Goal: Obtain resource: Download file/media

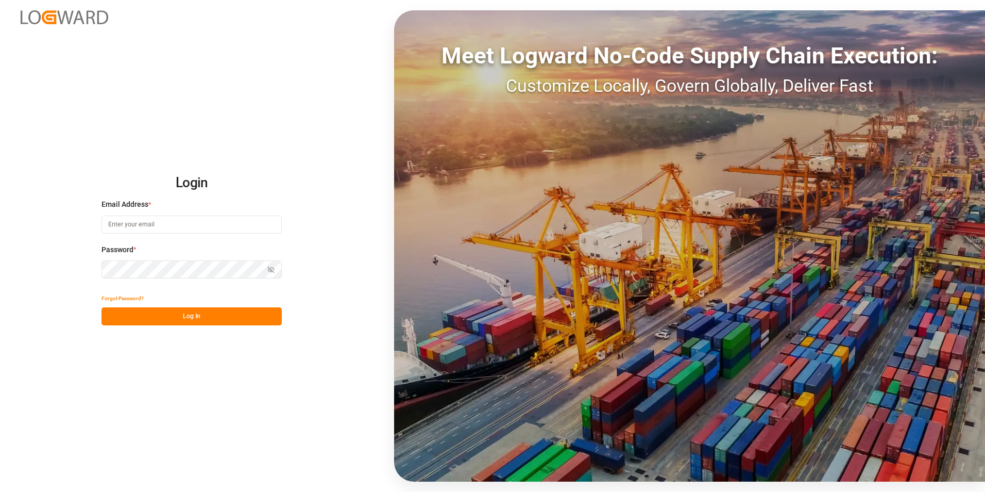
type input "[EMAIL_ADDRESS][PERSON_NAME][DOMAIN_NAME]"
click at [203, 318] on button "Log In" at bounding box center [191, 316] width 180 height 18
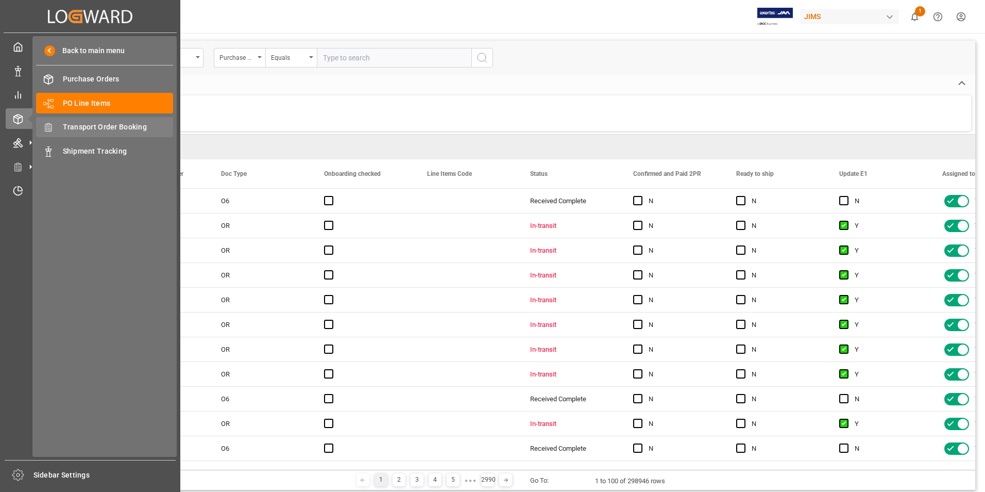
click at [106, 133] on div "Transport Order Booking Transport Order Booking" at bounding box center [104, 127] width 137 height 20
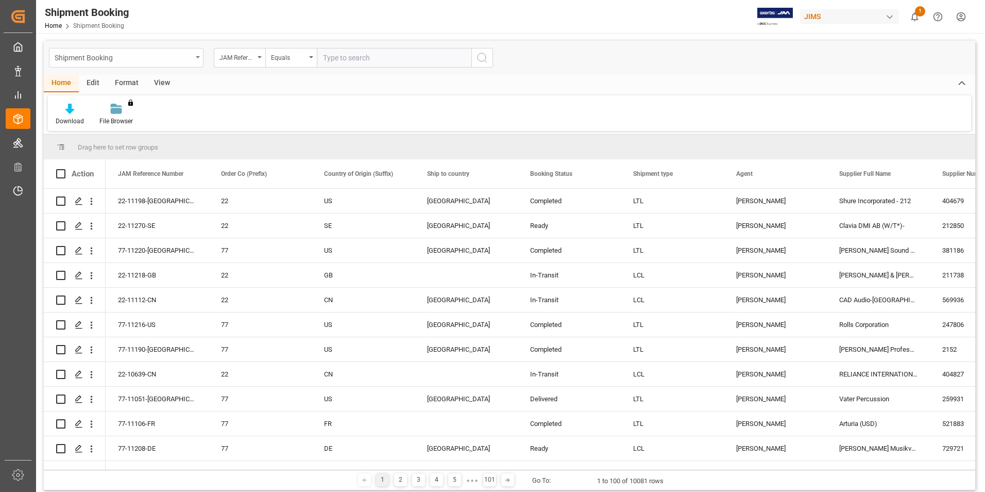
click at [174, 61] on div "Shipment Booking" at bounding box center [124, 56] width 138 height 13
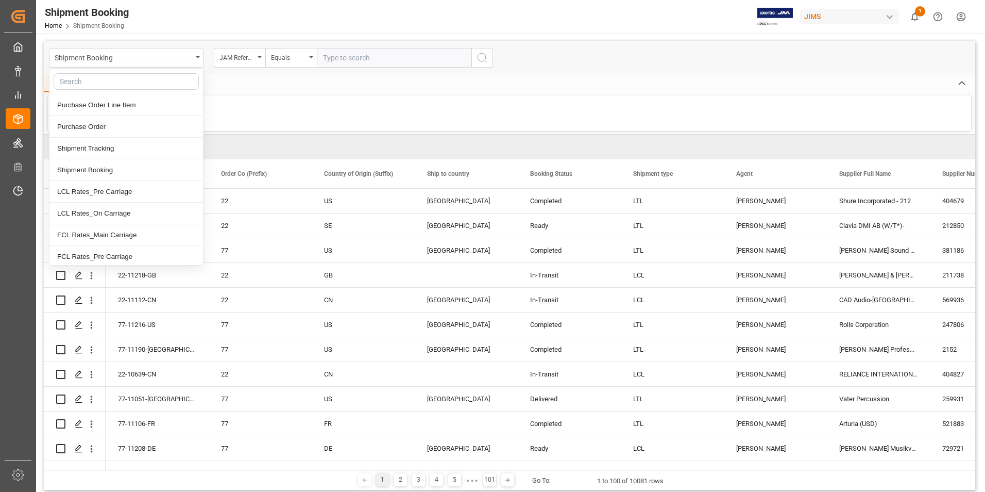
click at [248, 88] on div "Home Edit Format View" at bounding box center [510, 84] width 932 height 18
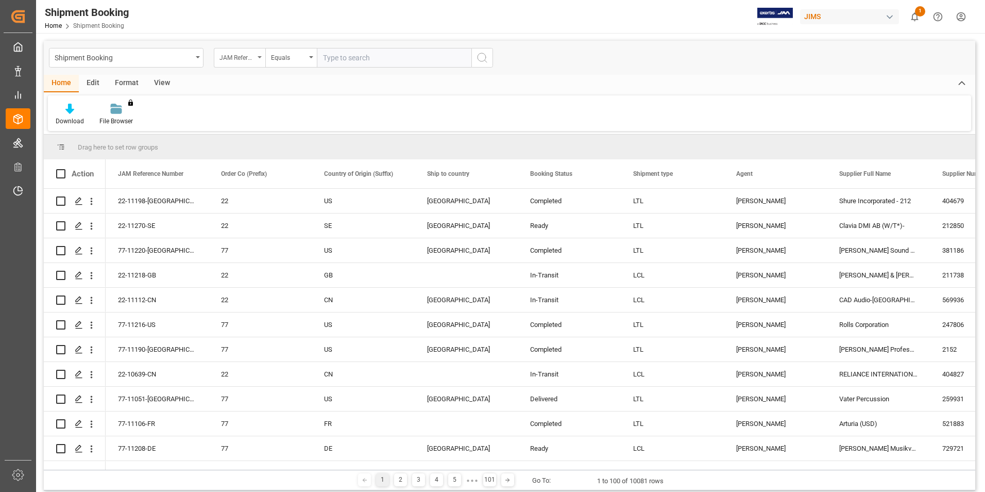
click at [243, 56] on div "JAM Reference Number" at bounding box center [236, 56] width 35 height 12
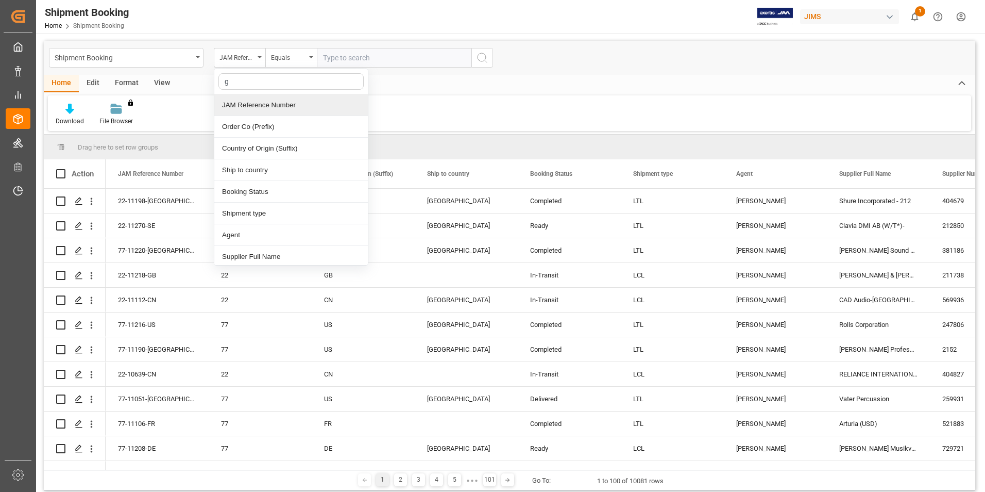
type input "gl"
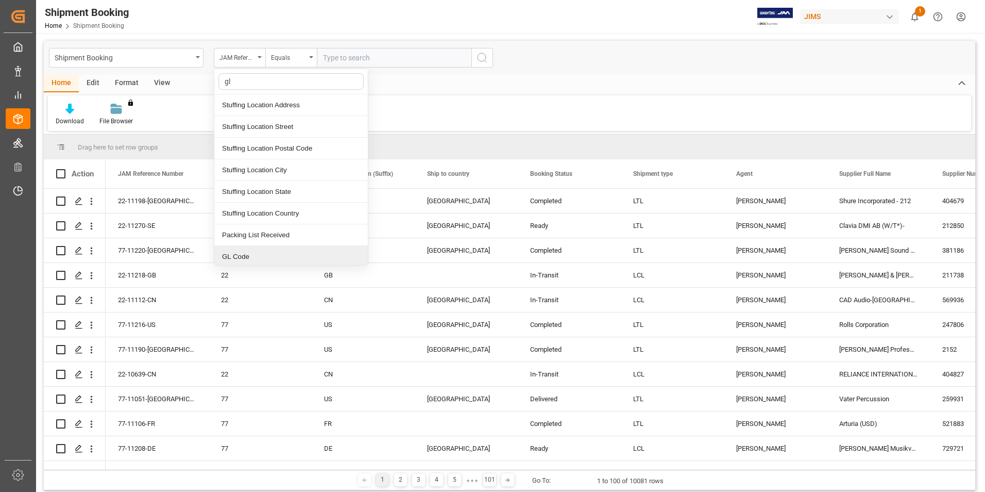
click at [250, 259] on div "GL Code" at bounding box center [291, 257] width 154 height 22
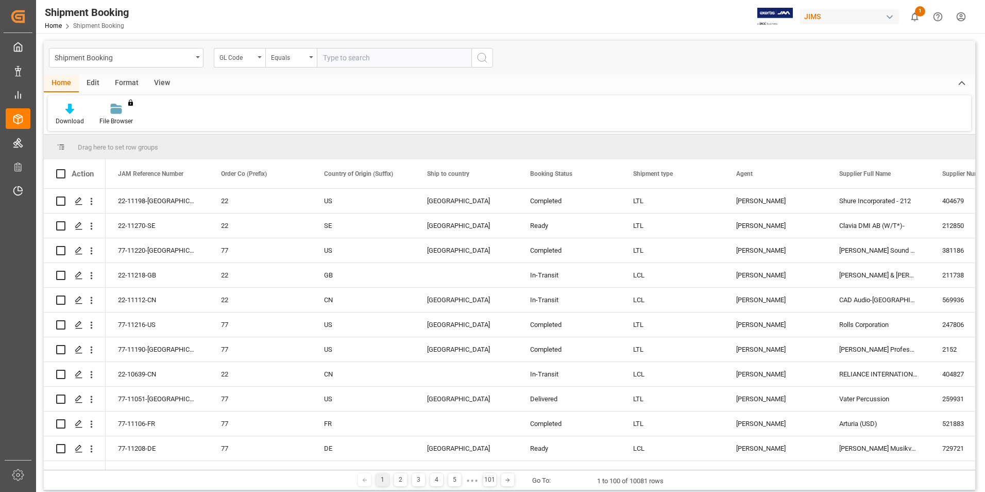
click at [380, 58] on input "text" at bounding box center [394, 58] width 155 height 20
type input "IN01"
click at [491, 58] on button "search button" at bounding box center [482, 58] width 22 height 20
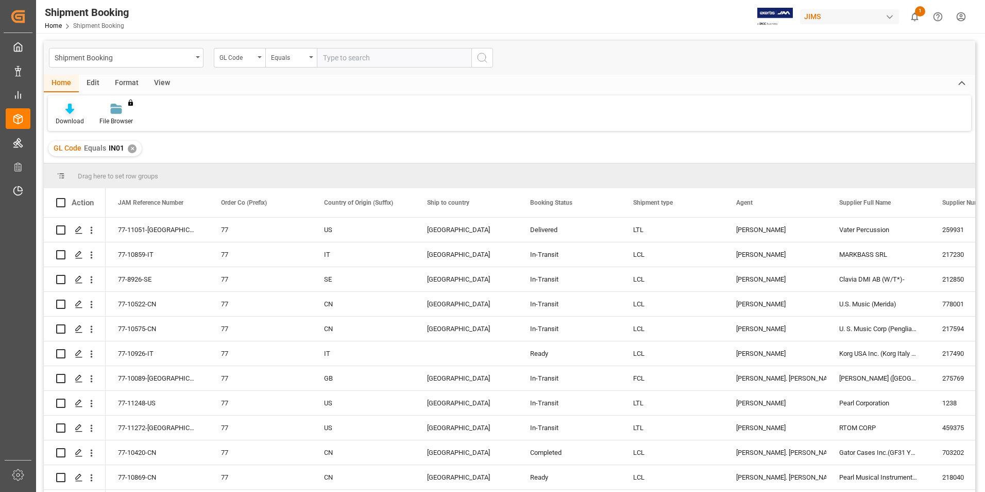
click at [70, 117] on div "Download" at bounding box center [70, 120] width 28 height 9
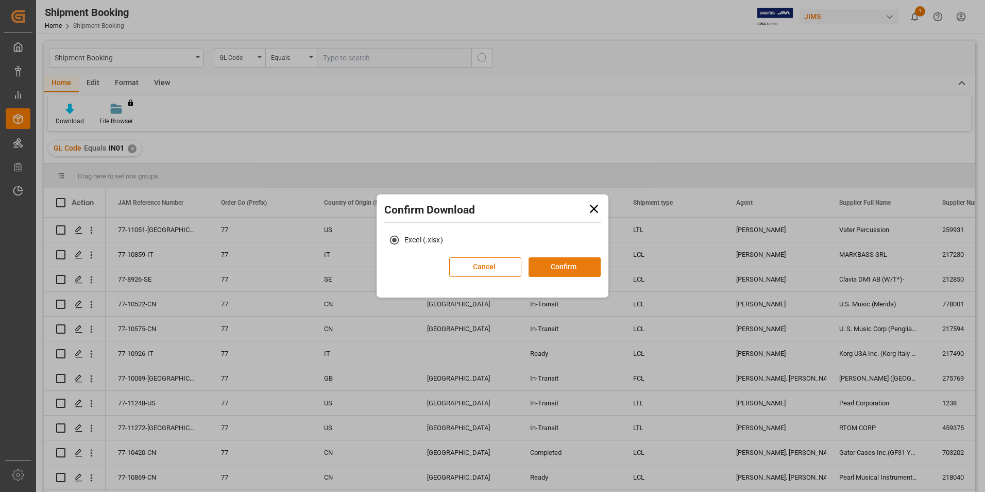
click at [551, 258] on button "Confirm" at bounding box center [565, 267] width 72 height 20
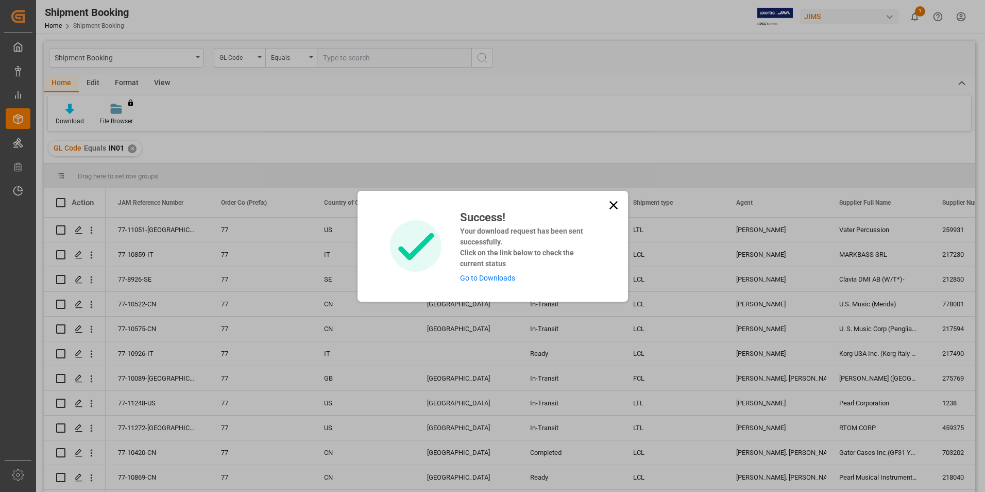
click at [478, 275] on link "Go to Downloads" at bounding box center [487, 278] width 55 height 8
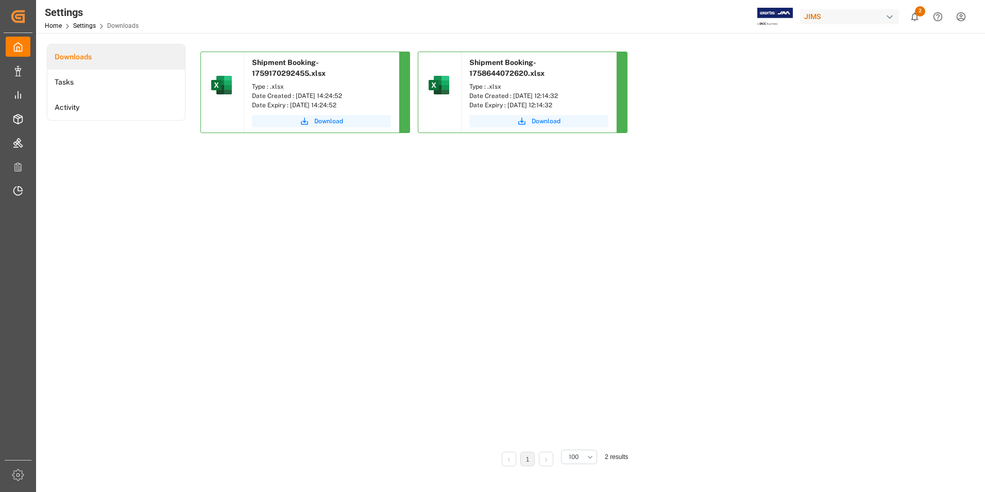
click at [215, 228] on div "Shipment Booking-1759170292455.xlsx Type : .xlsx Date Created : [DATE] 14:24:52…" at bounding box center [562, 246] width 725 height 388
click at [319, 122] on span "Download" at bounding box center [328, 120] width 29 height 9
